Goal: Information Seeking & Learning: Learn about a topic

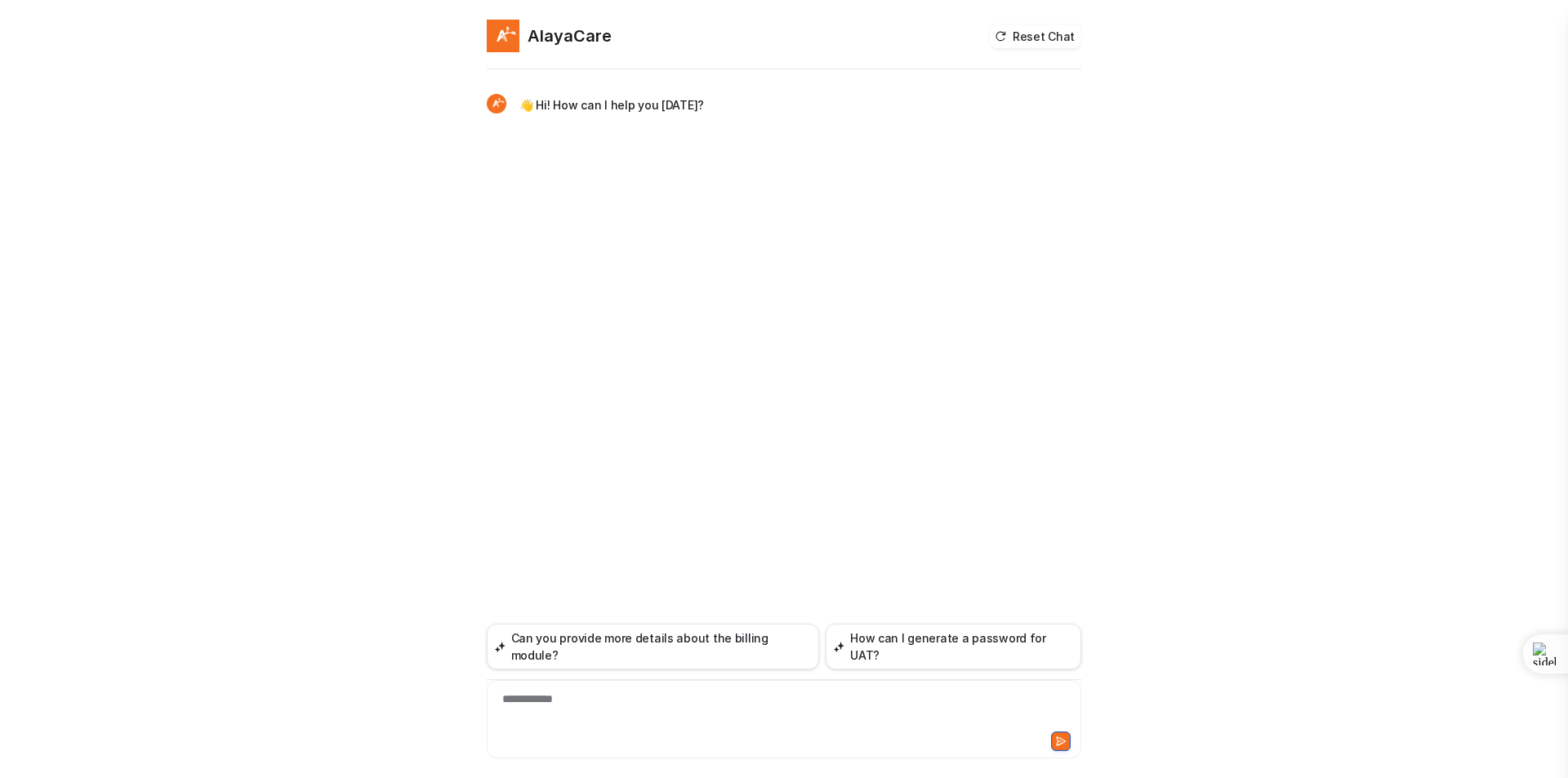
click at [597, 702] on div "**********" at bounding box center [784, 709] width 586 height 37
paste div
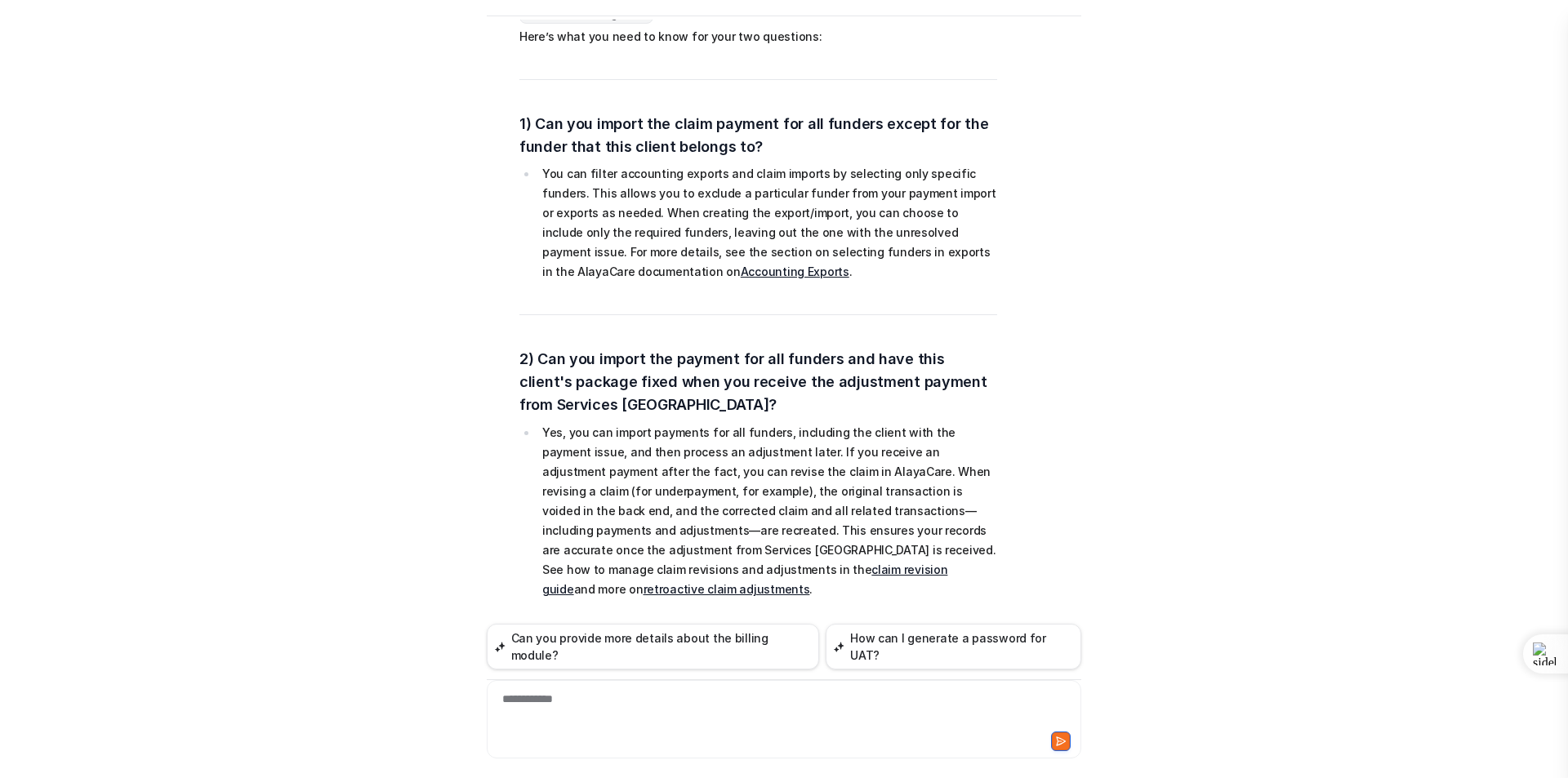
scroll to position [417, 0]
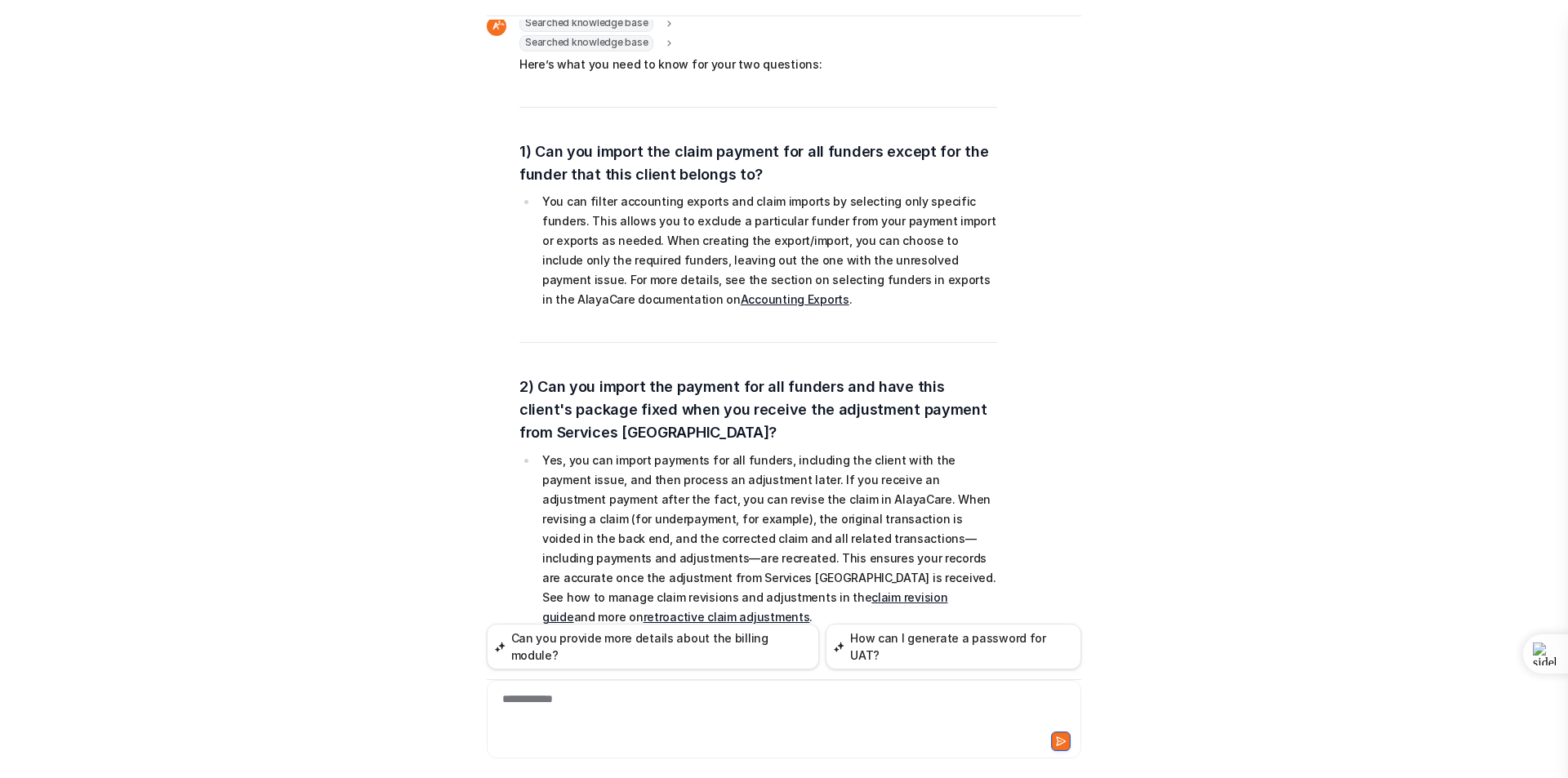
click at [741, 293] on link "Accounting Exports" at bounding box center [795, 299] width 109 height 14
click at [621, 590] on link "claim revision guide" at bounding box center [744, 607] width 405 height 33
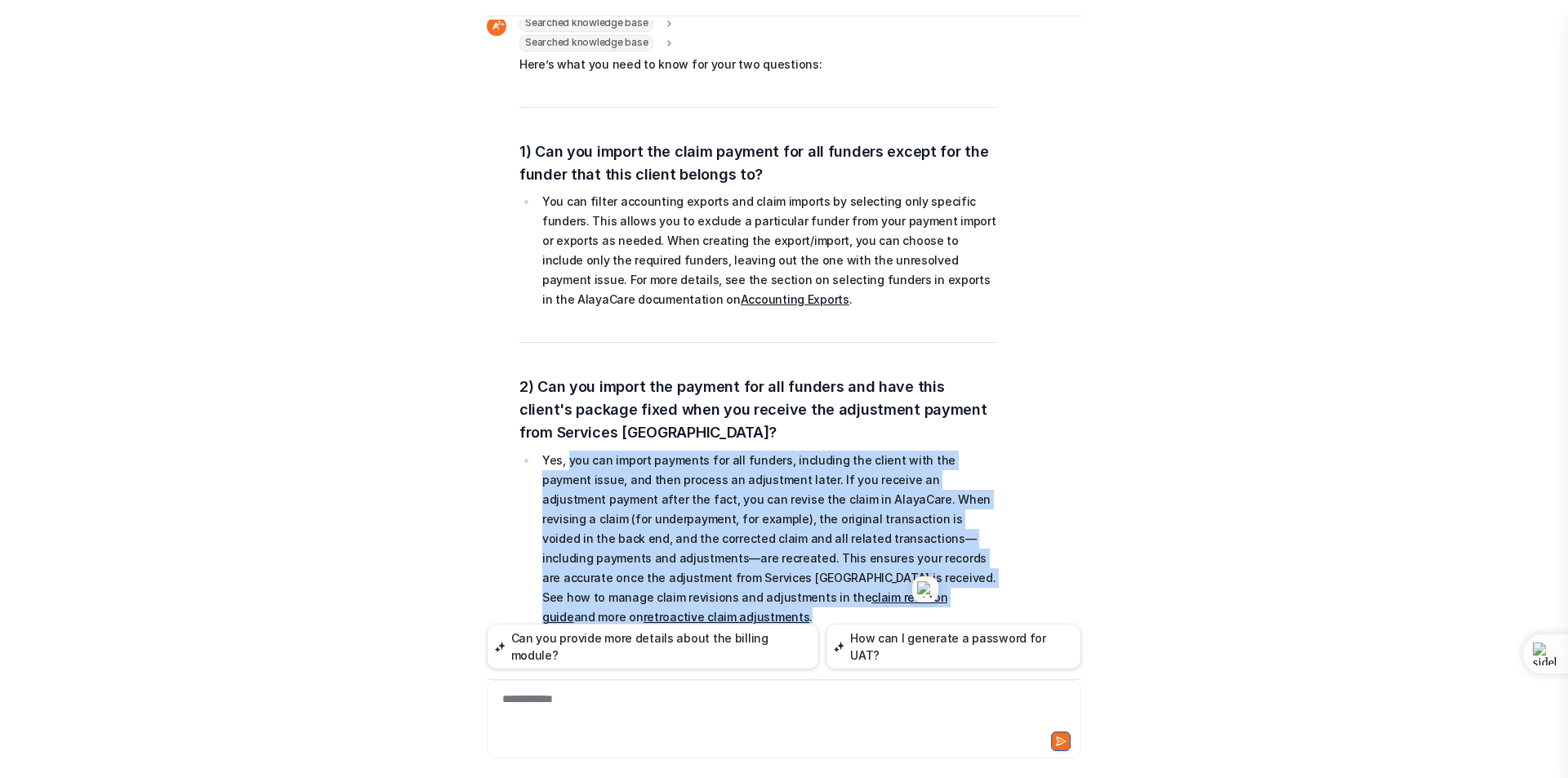
drag, startPoint x: 562, startPoint y: 420, endPoint x: 904, endPoint y: 561, distance: 369.9
click at [904, 561] on li "Yes, you can import payments for all funders, including the client with the pay…" at bounding box center [767, 539] width 460 height 177
copy li "you can import payments for all funders, including the client with the payment …"
